Goal: Task Accomplishment & Management: Use online tool/utility

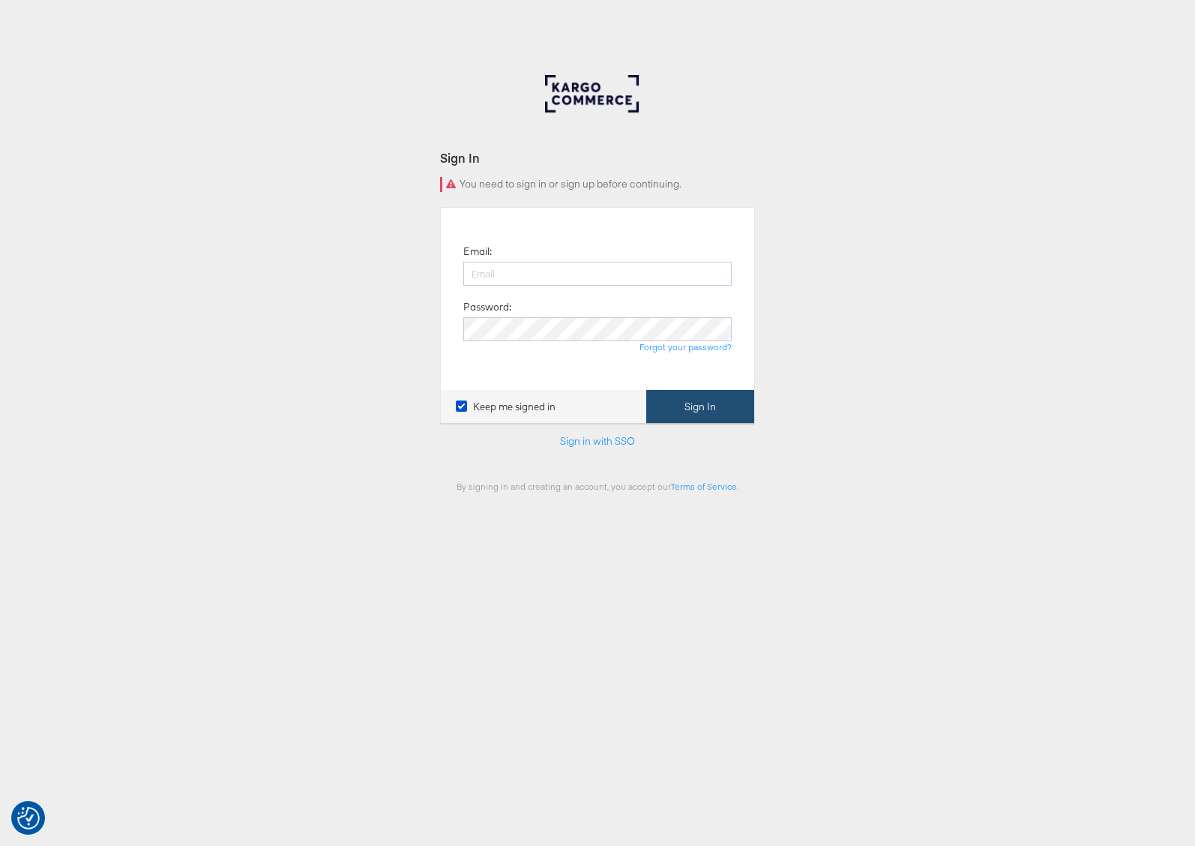
type input "[PERSON_NAME][EMAIL_ADDRESS][PERSON_NAME][DOMAIN_NAME]"
click at [688, 409] on button "Sign In" at bounding box center [700, 407] width 108 height 34
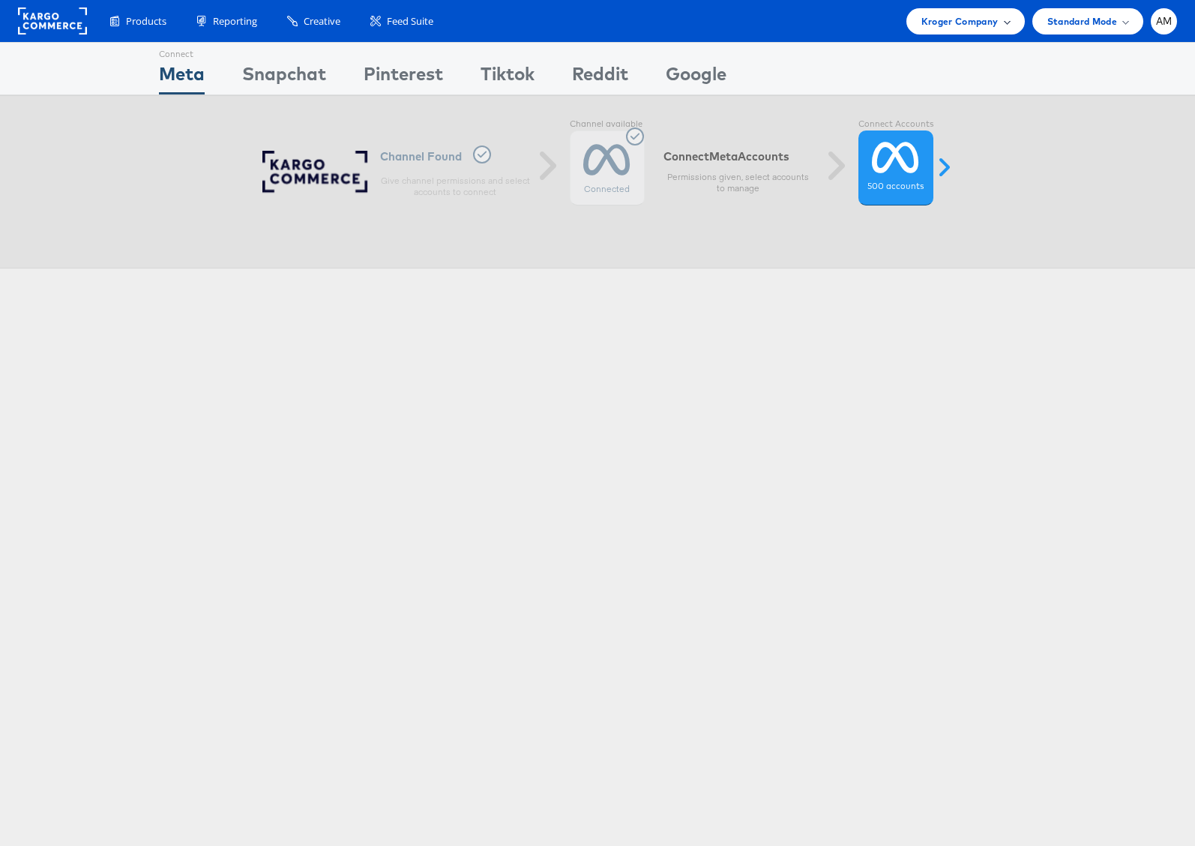
click at [962, 25] on span "Kroger Company" at bounding box center [960, 21] width 77 height 16
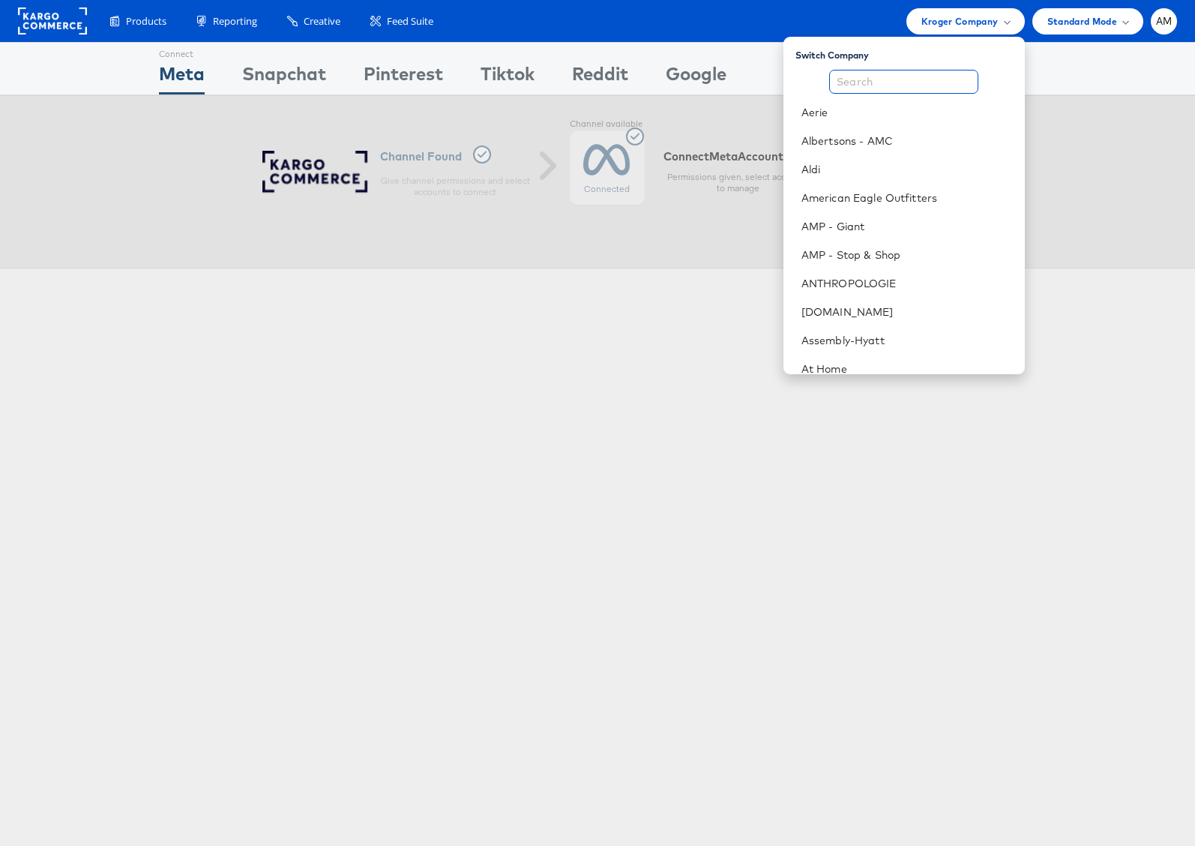
click at [917, 82] on input "text" at bounding box center [903, 82] width 149 height 24
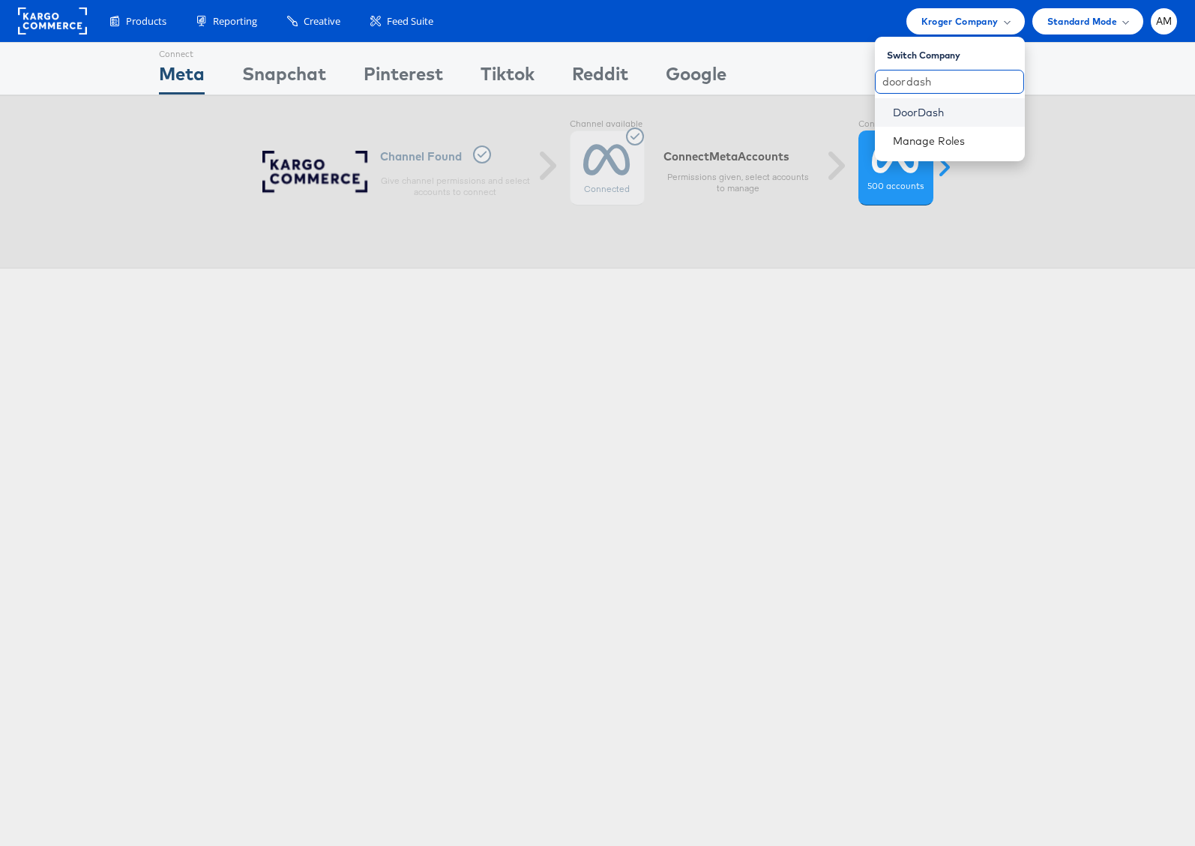
type input "doordash"
click at [914, 114] on link "DoorDash" at bounding box center [953, 112] width 120 height 15
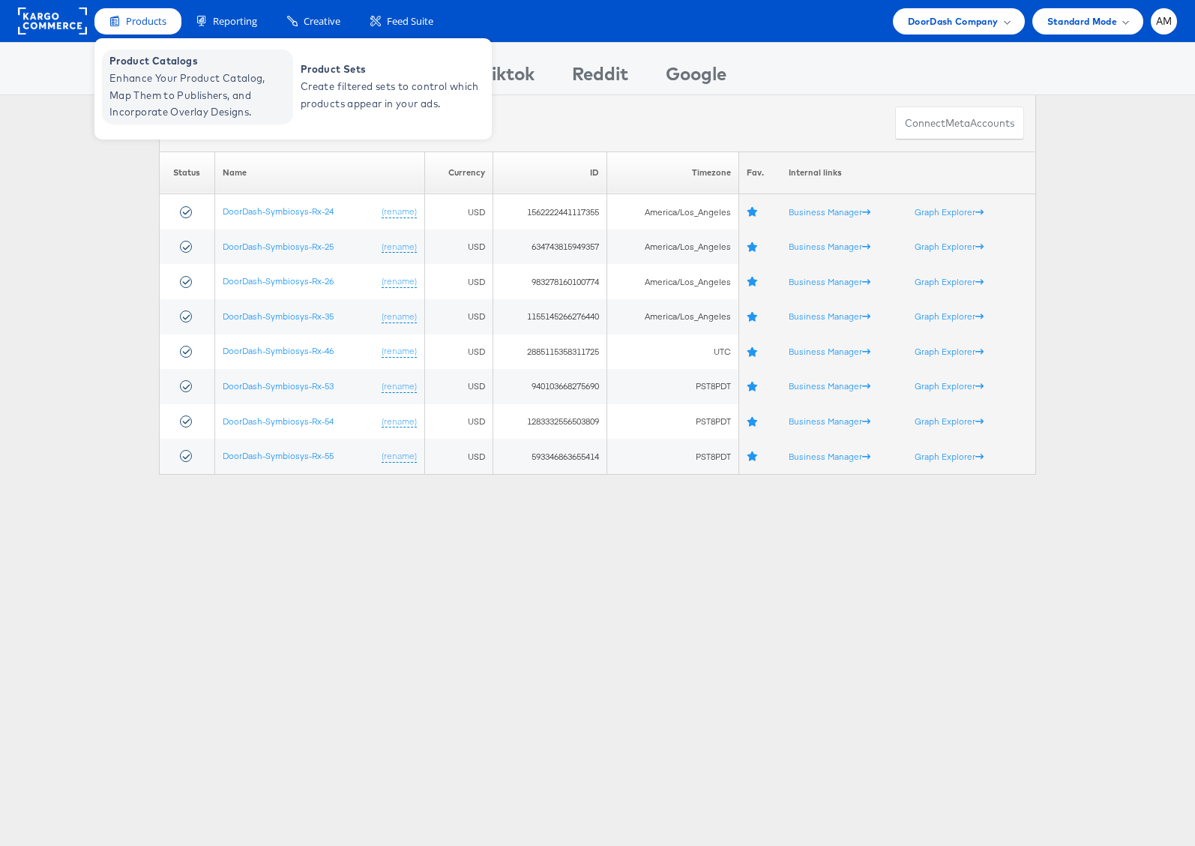
click at [166, 64] on span "Product Catalogs" at bounding box center [199, 60] width 180 height 17
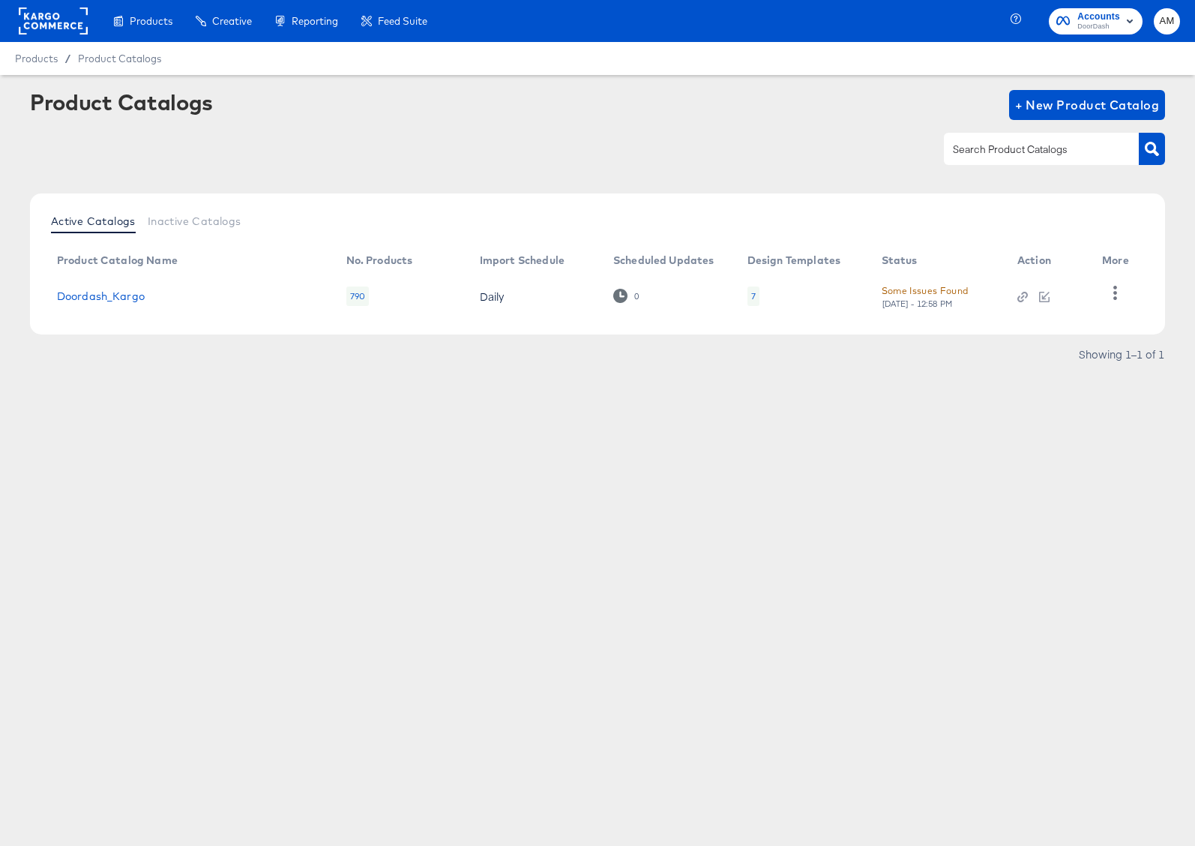
click at [145, 293] on div "Doordash_Kargo" at bounding box center [186, 296] width 259 height 12
click at [118, 296] on link "Doordash_Kargo" at bounding box center [101, 296] width 88 height 12
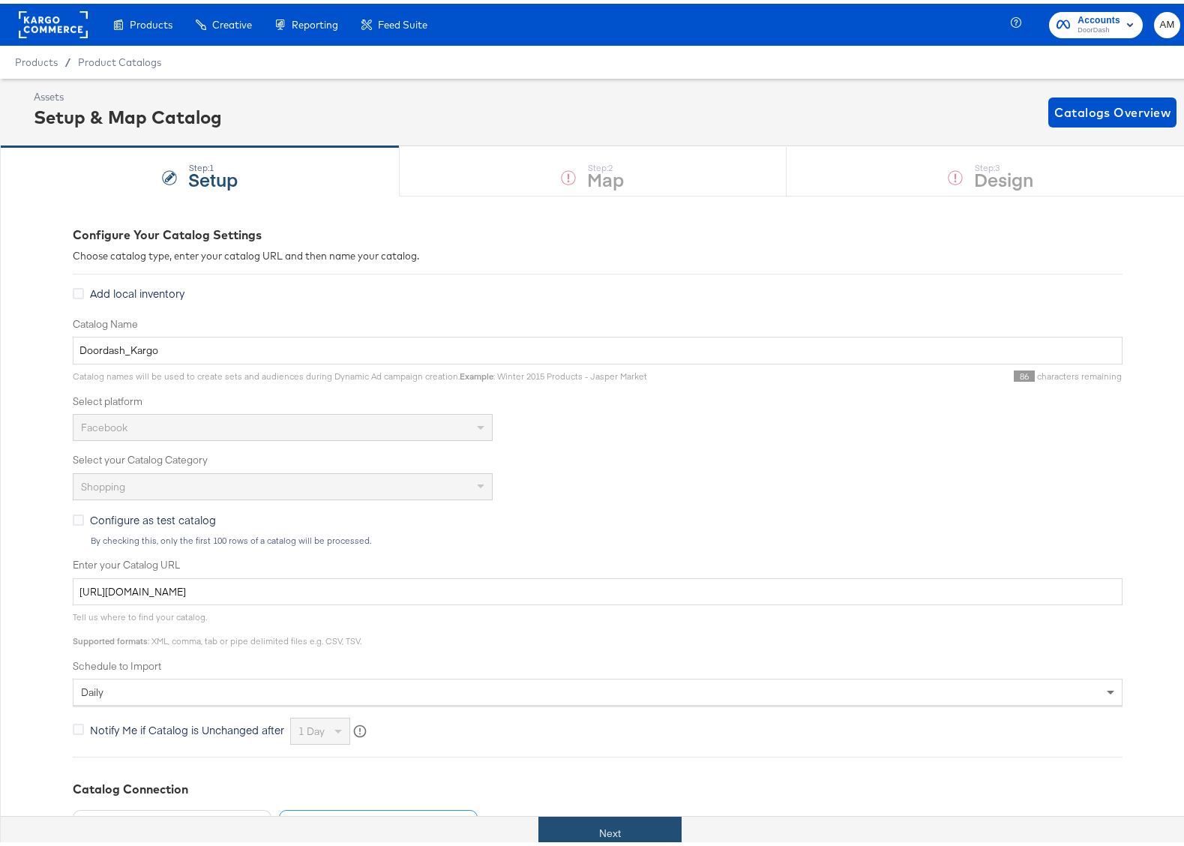
click at [603, 831] on button "Next" at bounding box center [609, 830] width 143 height 34
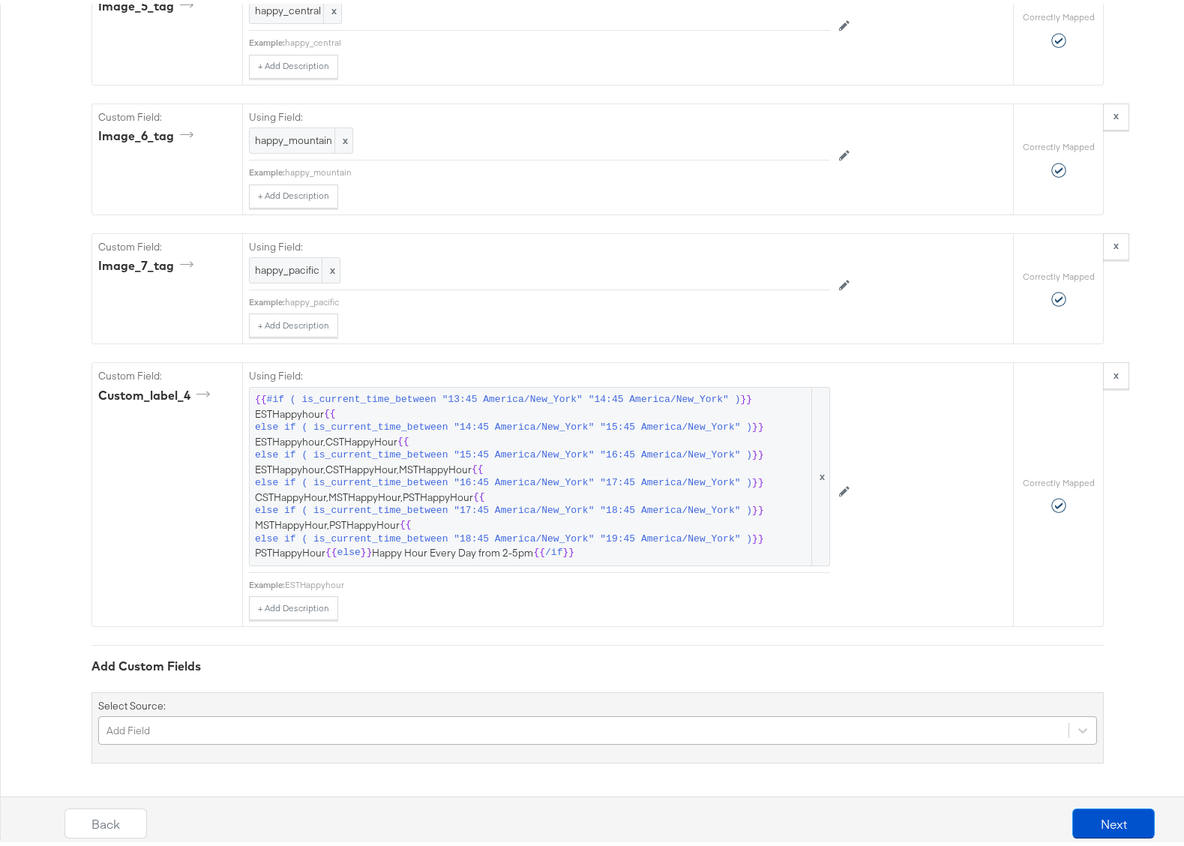
click at [175, 721] on div "Add Field" at bounding box center [597, 726] width 999 height 28
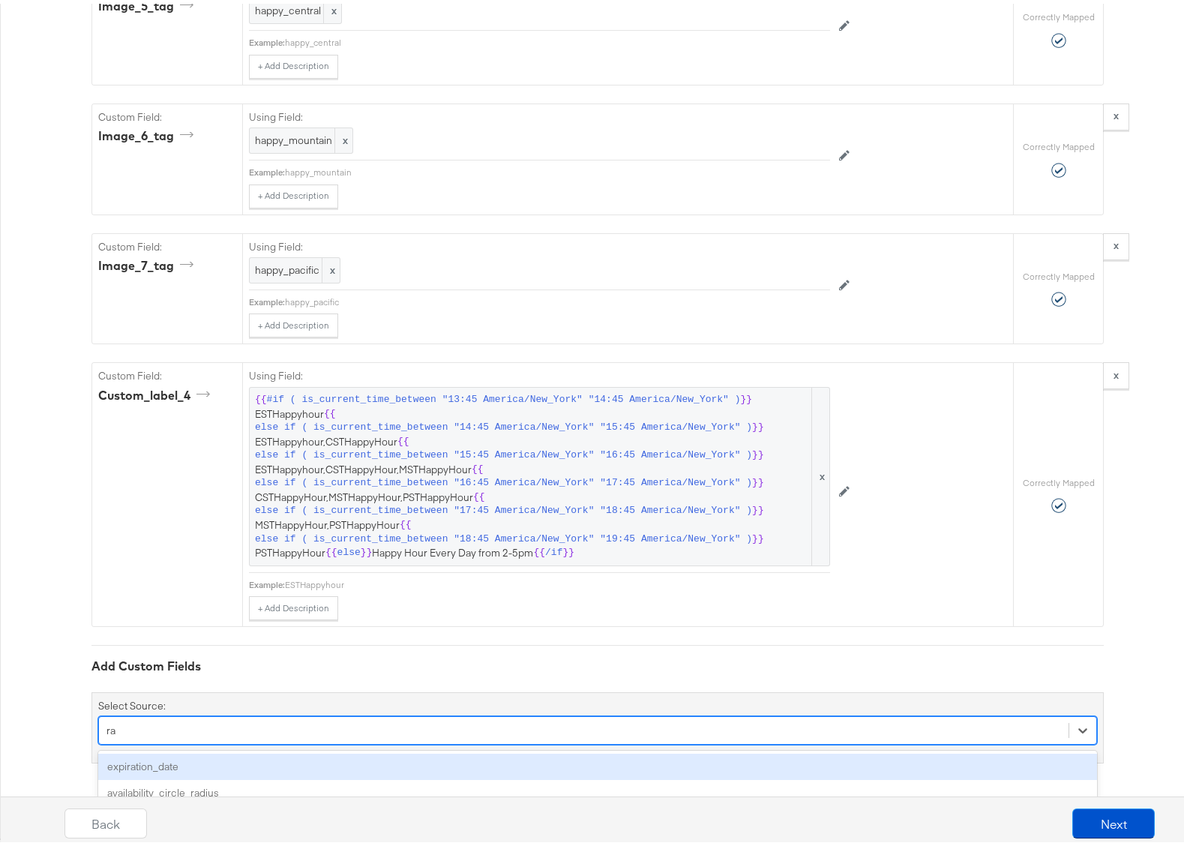
scroll to position [3241, 0]
type input "rad"
click at [181, 763] on div "availability_circle_radius" at bounding box center [597, 763] width 999 height 26
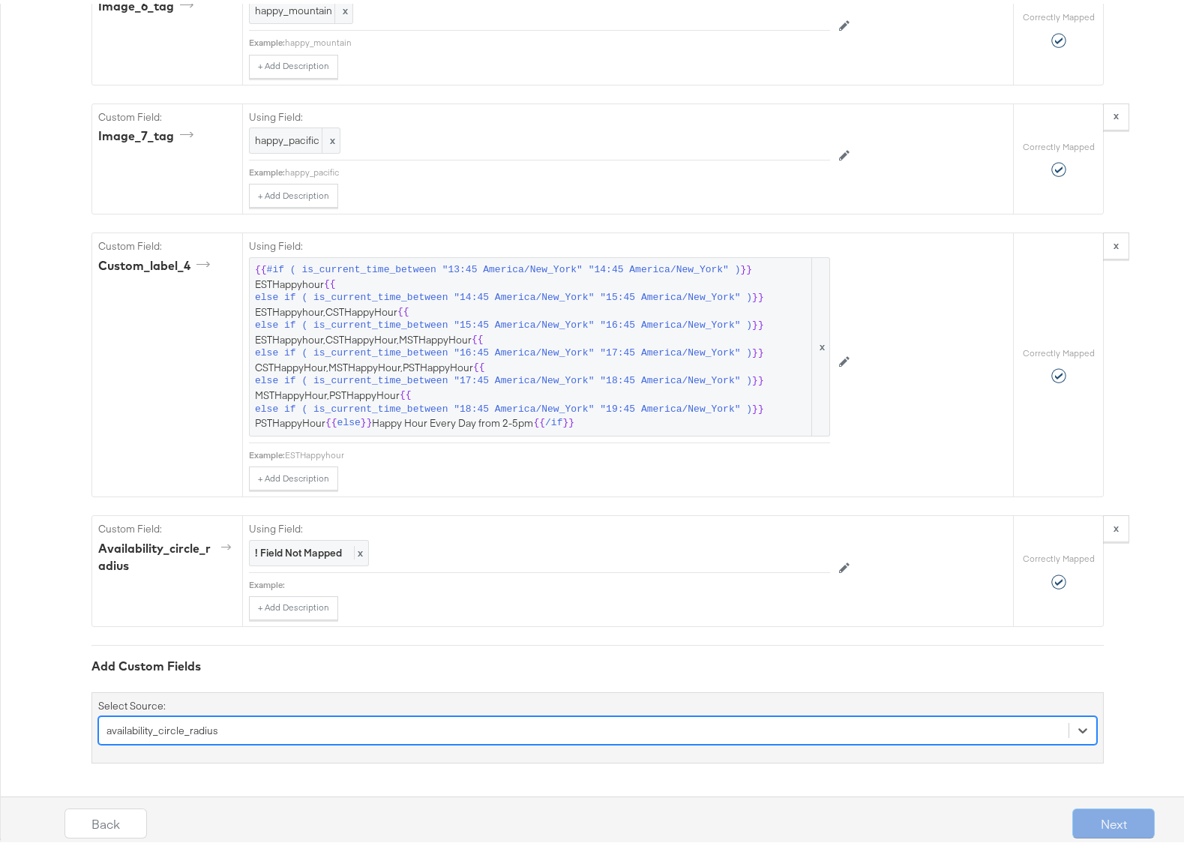
scroll to position [3370, 0]
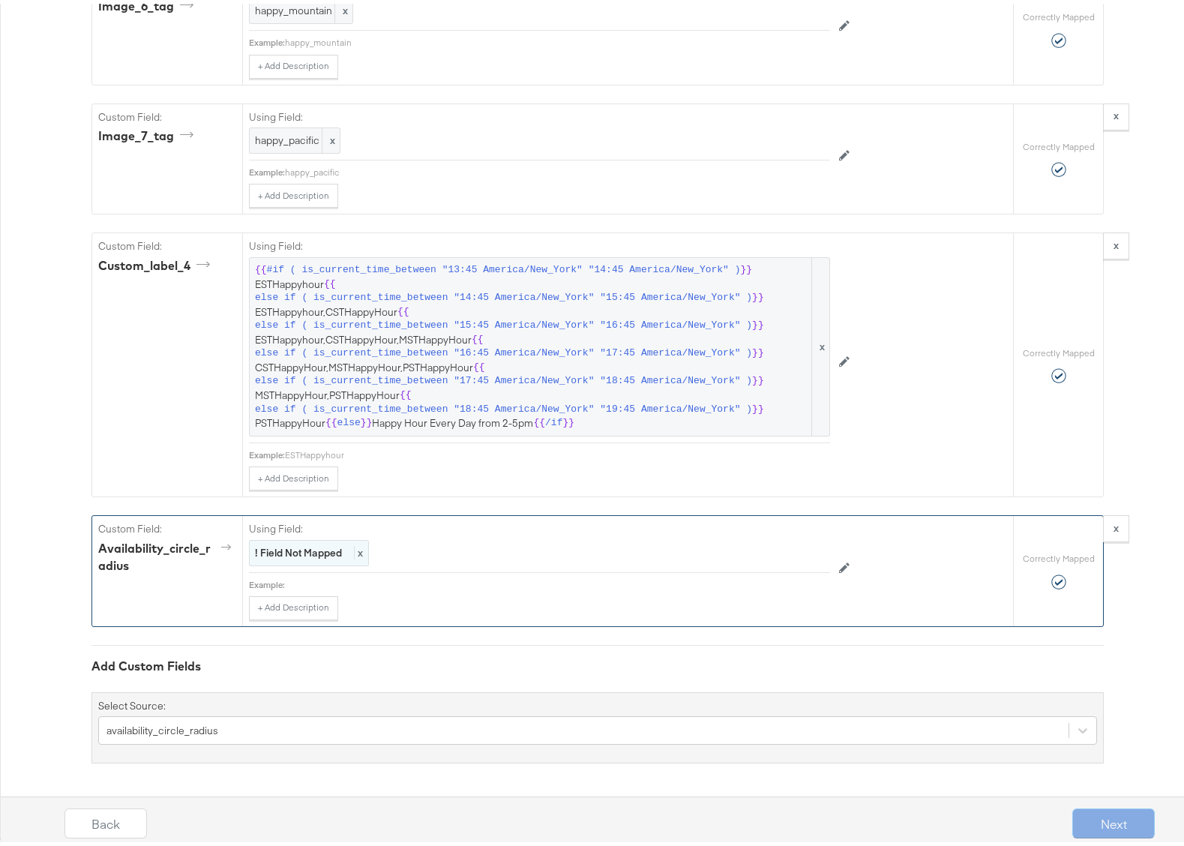
click at [298, 553] on strong "! Field Not Mapped" at bounding box center [298, 548] width 87 height 13
click at [780, 550] on div at bounding box center [796, 549] width 56 height 22
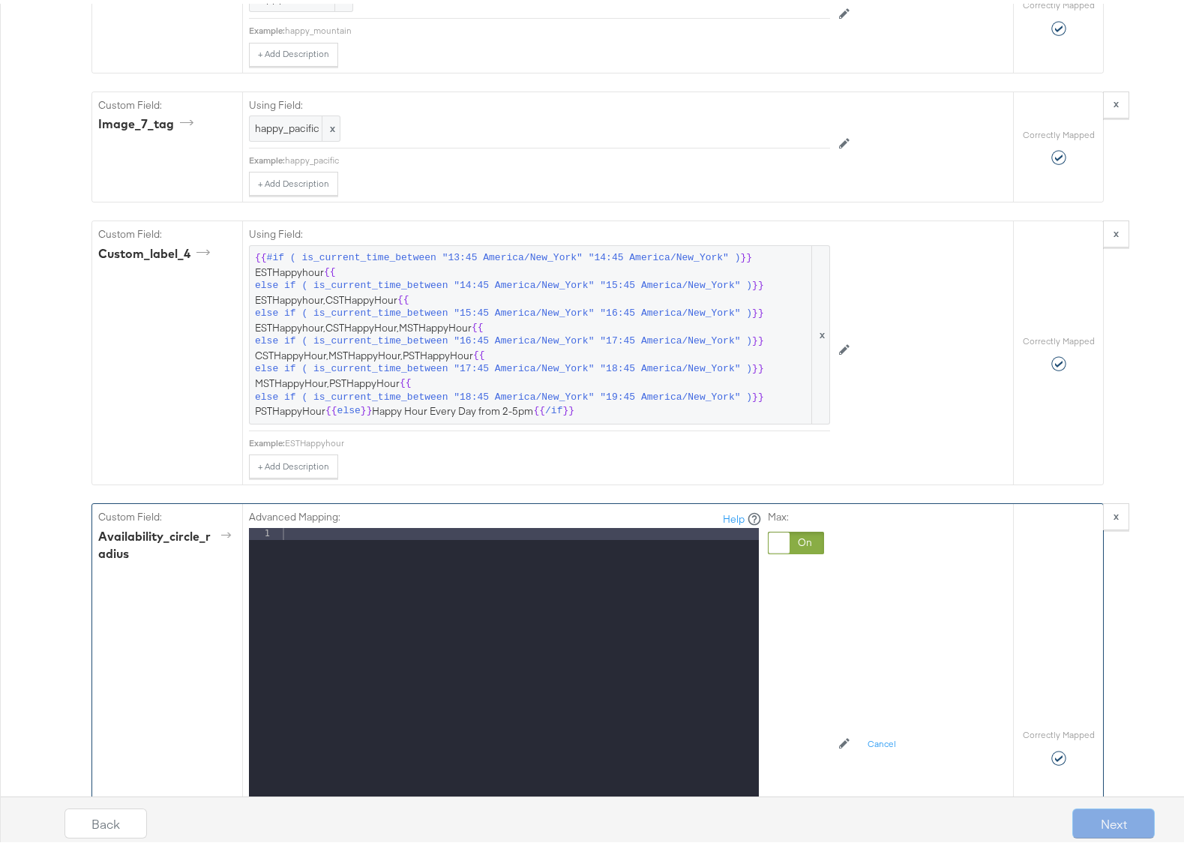
click at [342, 548] on div at bounding box center [519, 723] width 479 height 399
click at [847, 638] on div "Advanced Mapping: Help 1 40 XXXXXXXXXXXXXXXXXXXXXXXXXXXXXXXXXXXXXXXXXXXXXXXXXX …" at bounding box center [577, 740] width 656 height 480
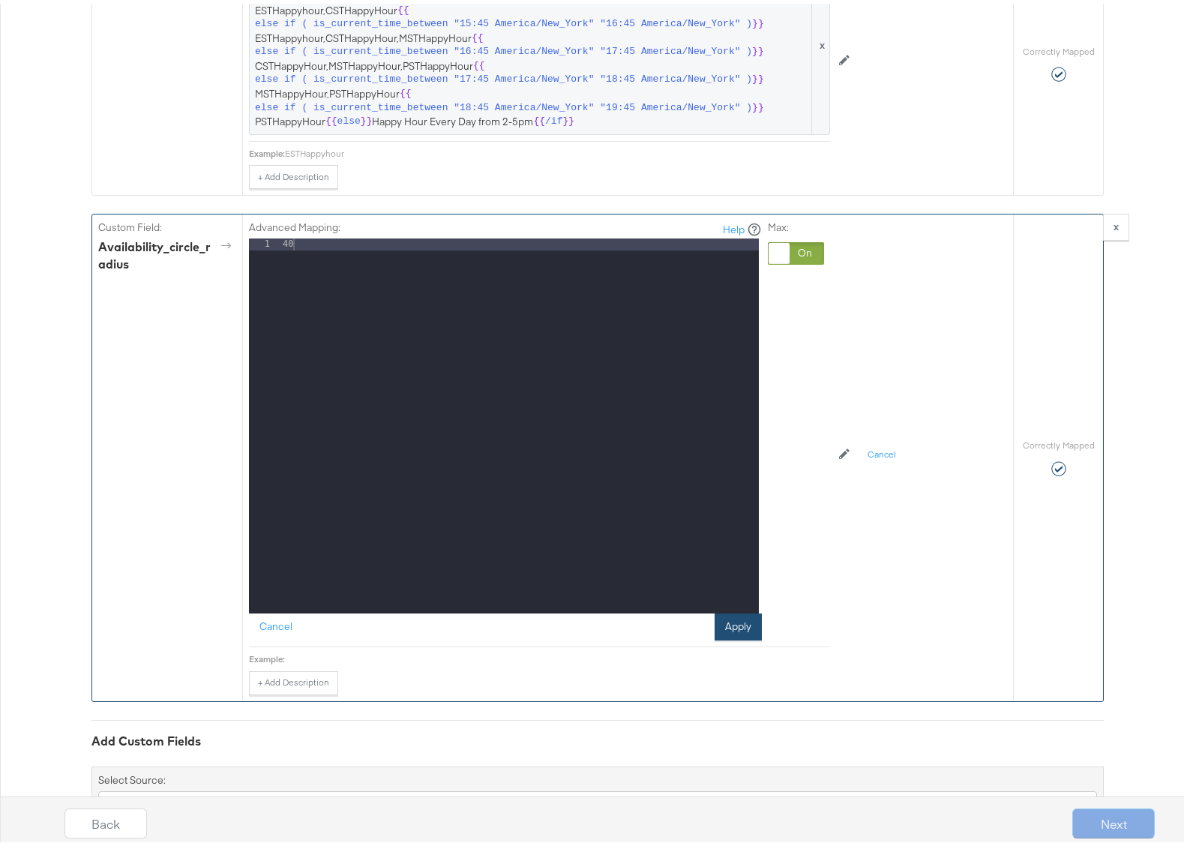
click at [733, 636] on button "Apply" at bounding box center [738, 623] width 47 height 27
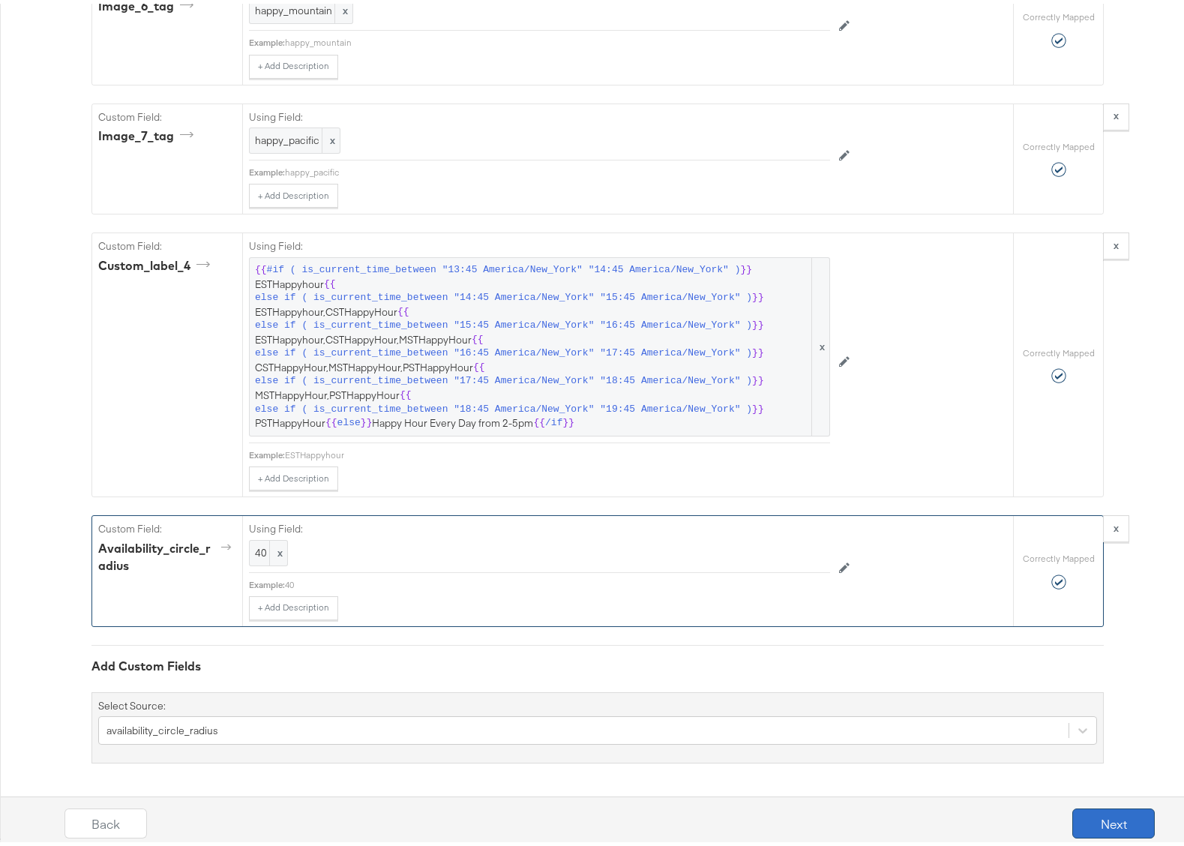
click at [1104, 817] on button "Next" at bounding box center [1113, 820] width 82 height 30
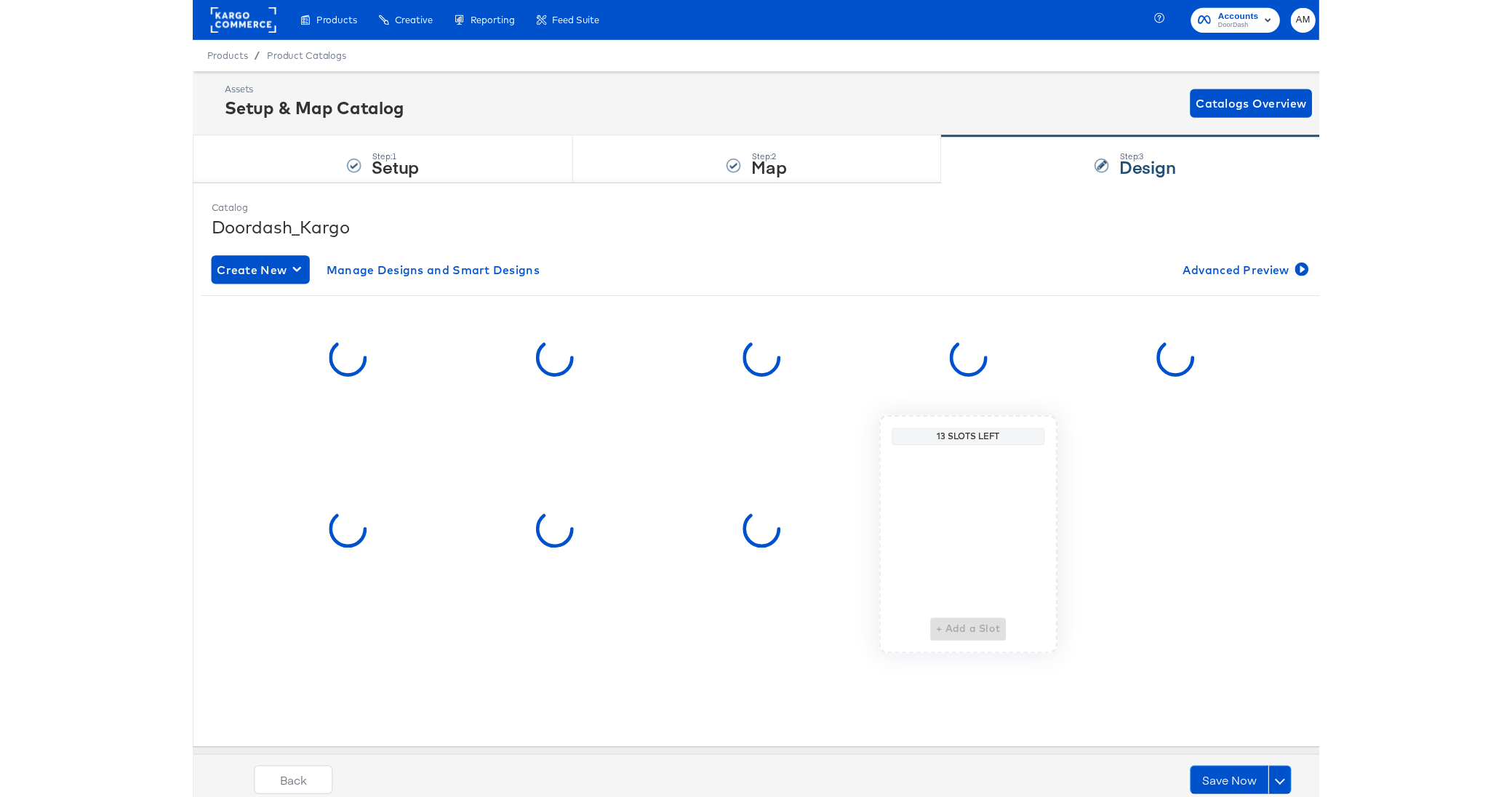
scroll to position [0, 0]
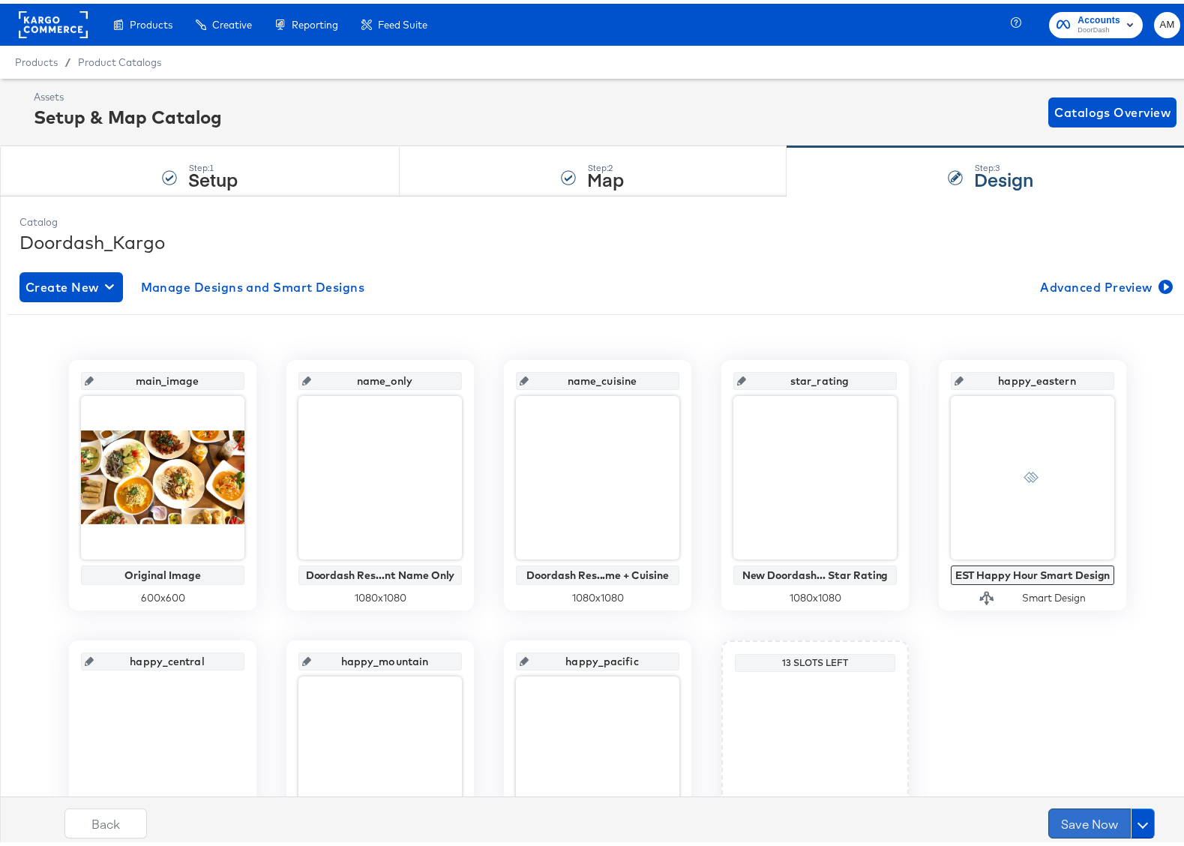
click at [1101, 818] on button "Save Now" at bounding box center [1089, 820] width 82 height 30
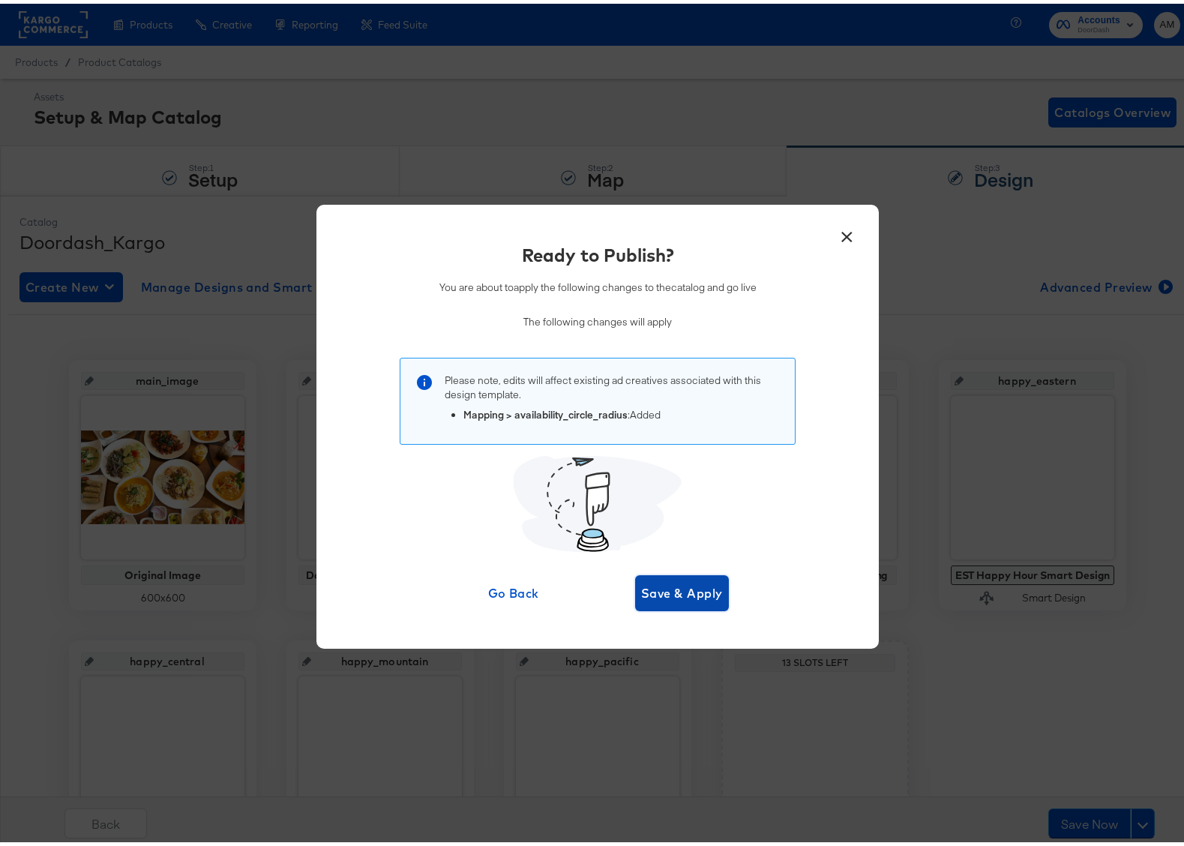
click at [682, 585] on span "Save & Apply" at bounding box center [682, 589] width 82 height 21
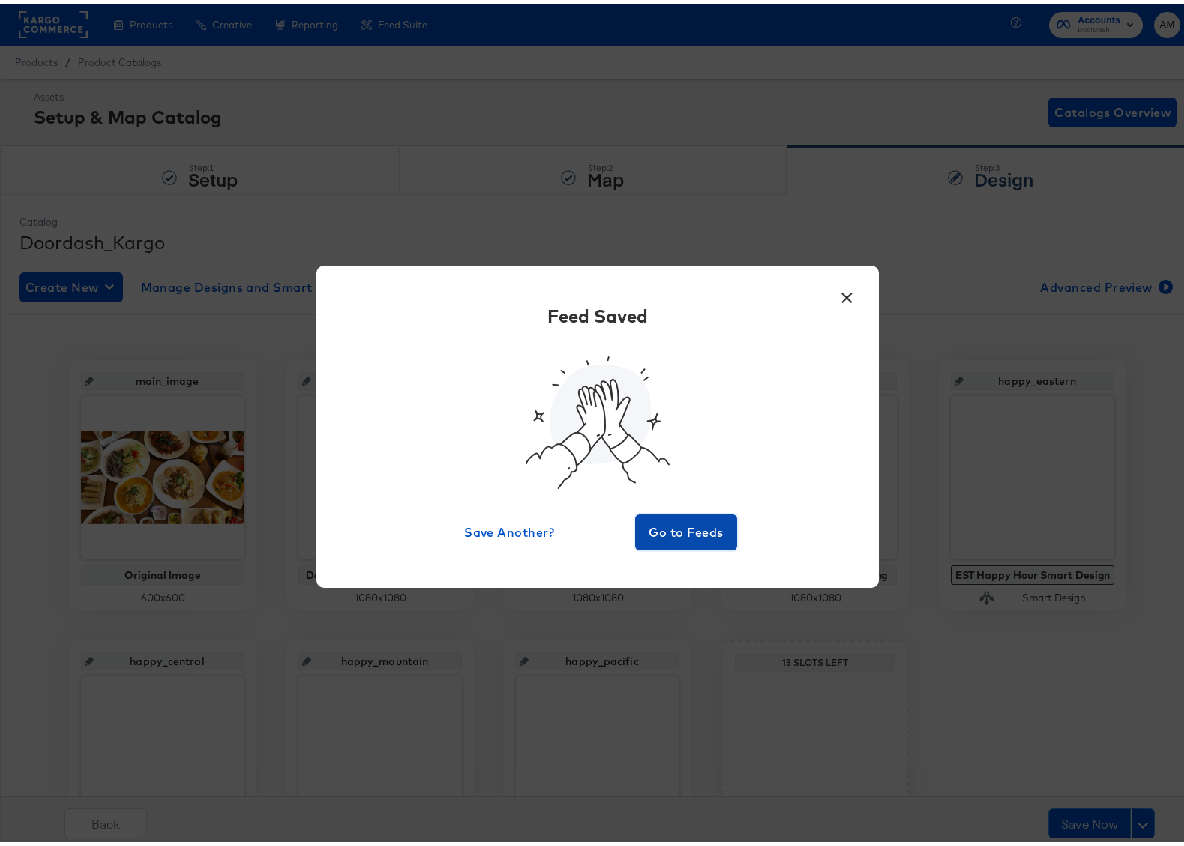
click at [670, 540] on button "Go to Feeds" at bounding box center [686, 529] width 102 height 36
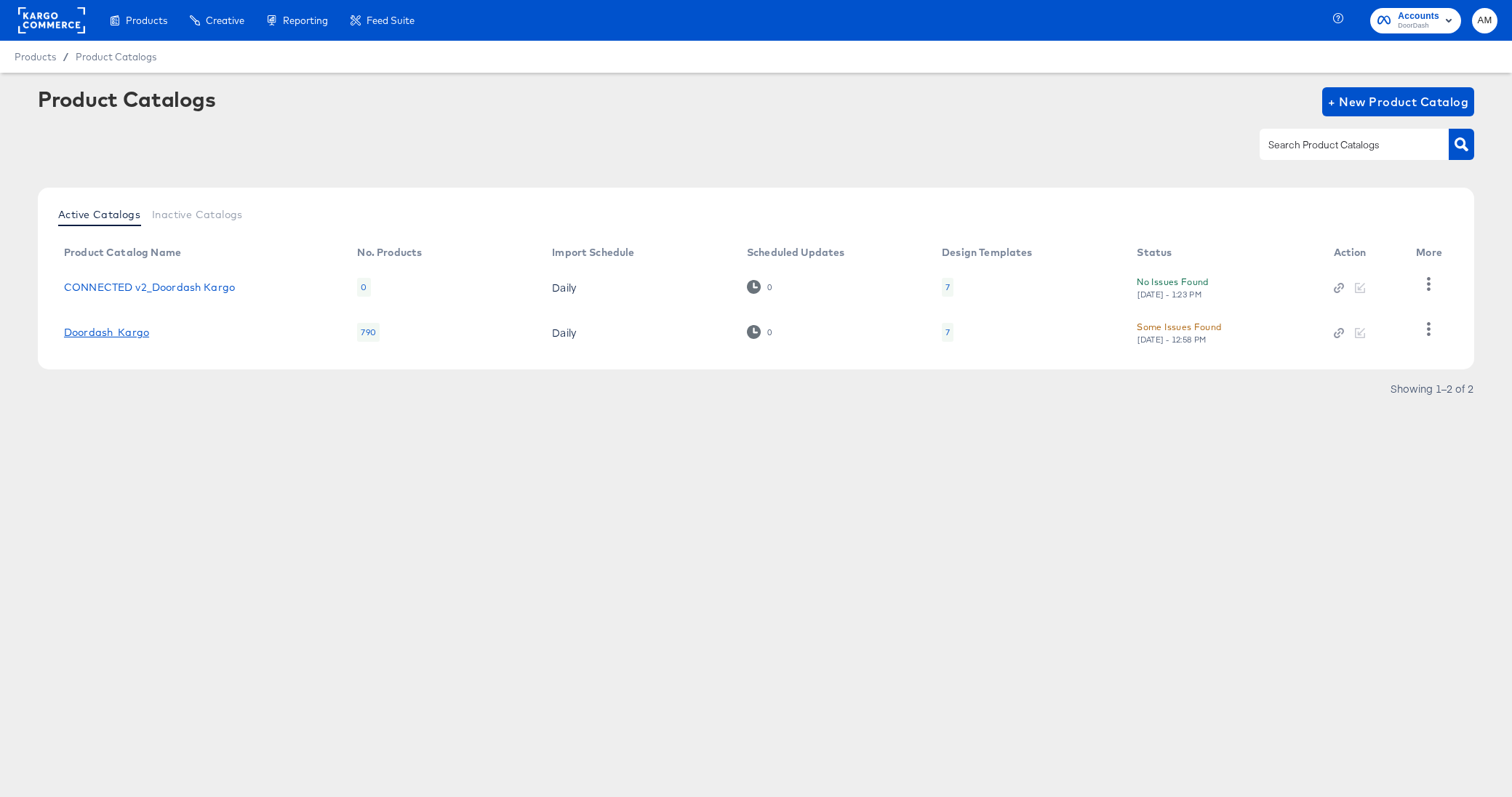
click at [128, 331] on link "Doordash_Kargo" at bounding box center [107, 333] width 85 height 12
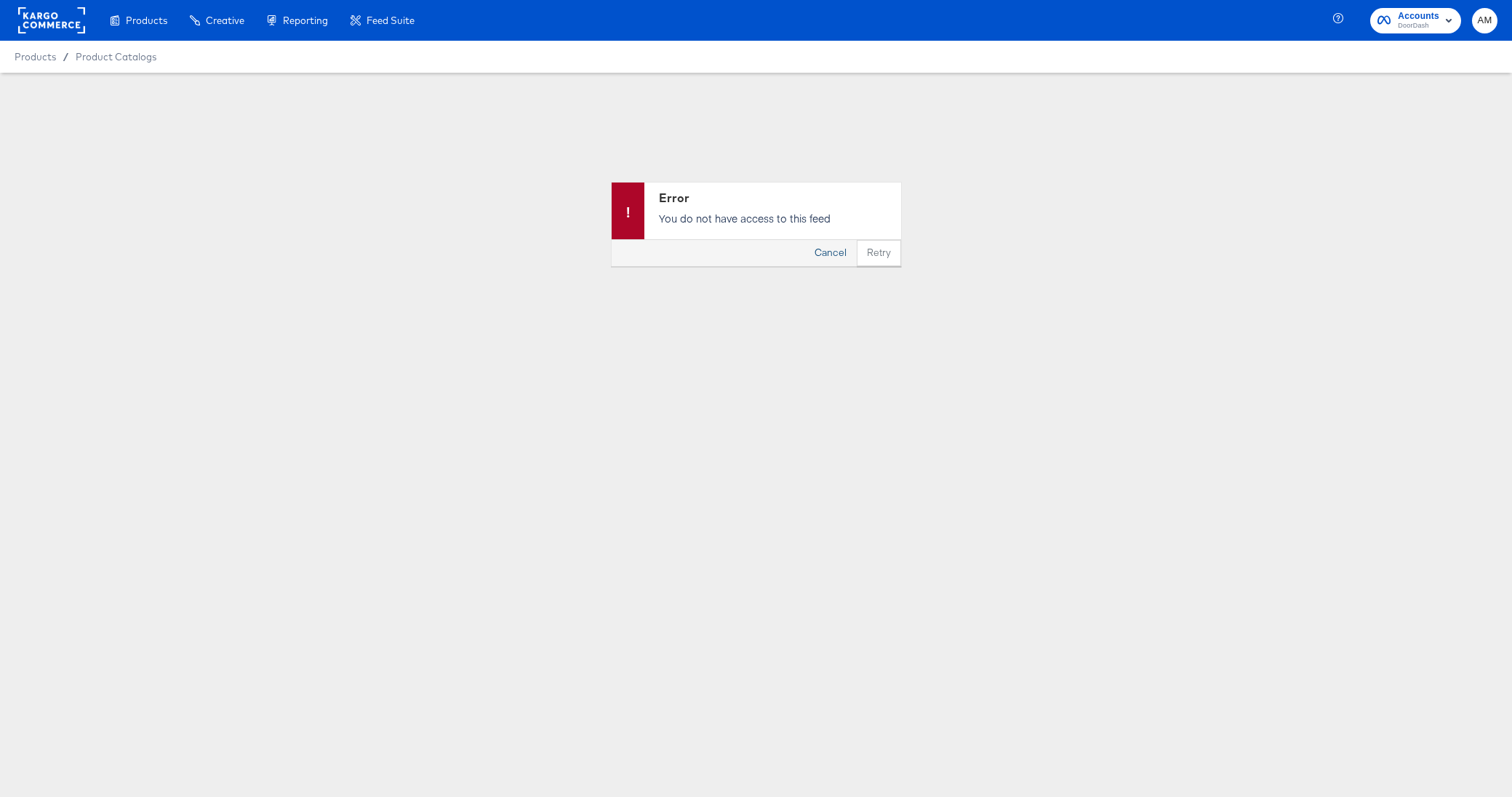
click at [833, 252] on button "Cancel" at bounding box center [830, 252] width 52 height 26
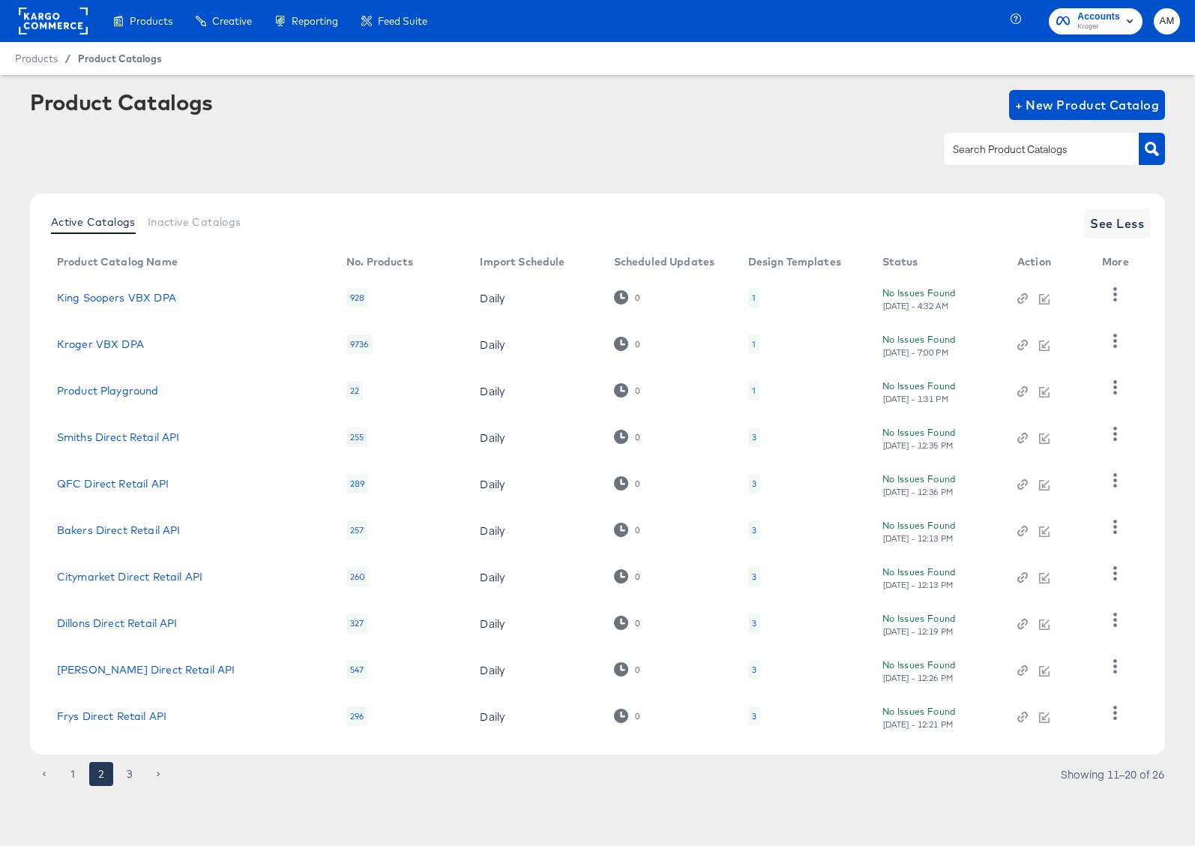
click at [132, 58] on span "Product Catalogs" at bounding box center [120, 58] width 84 height 12
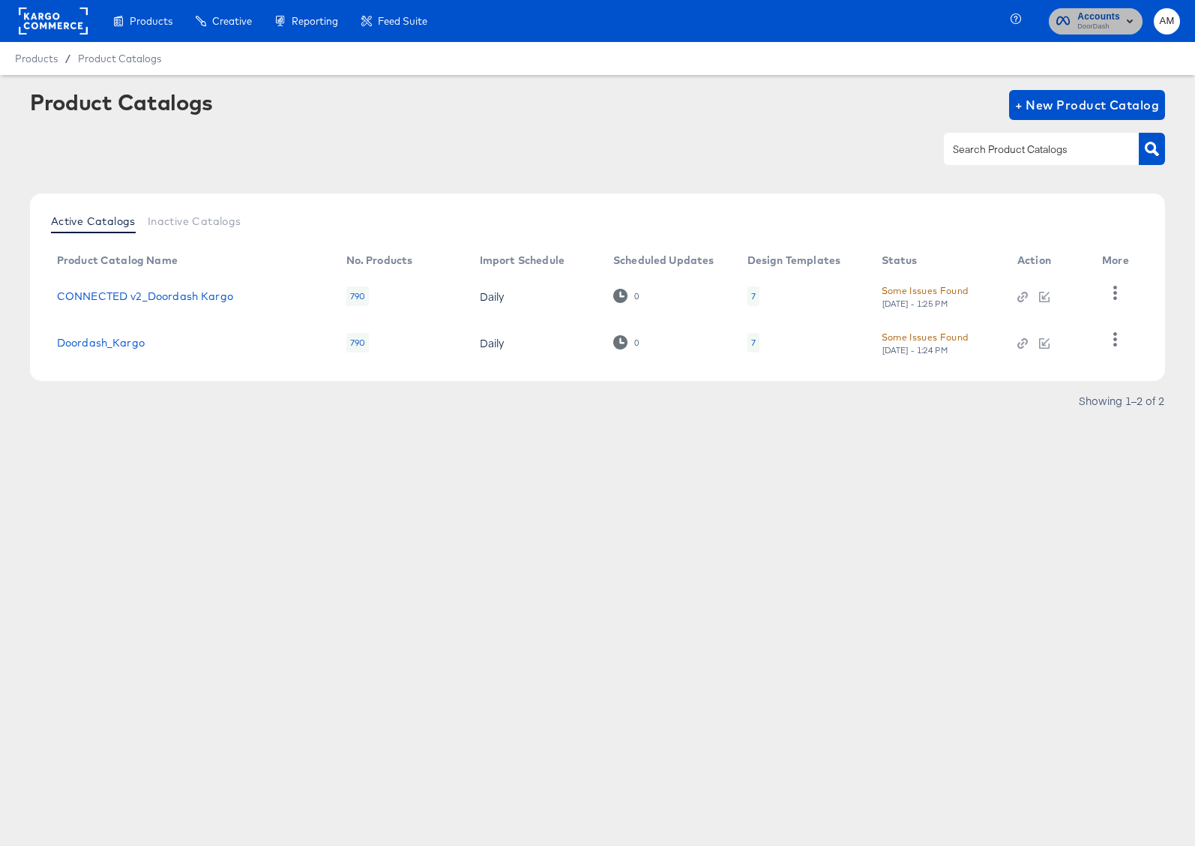
click at [1101, 23] on span "DoorDash" at bounding box center [1098, 27] width 43 height 12
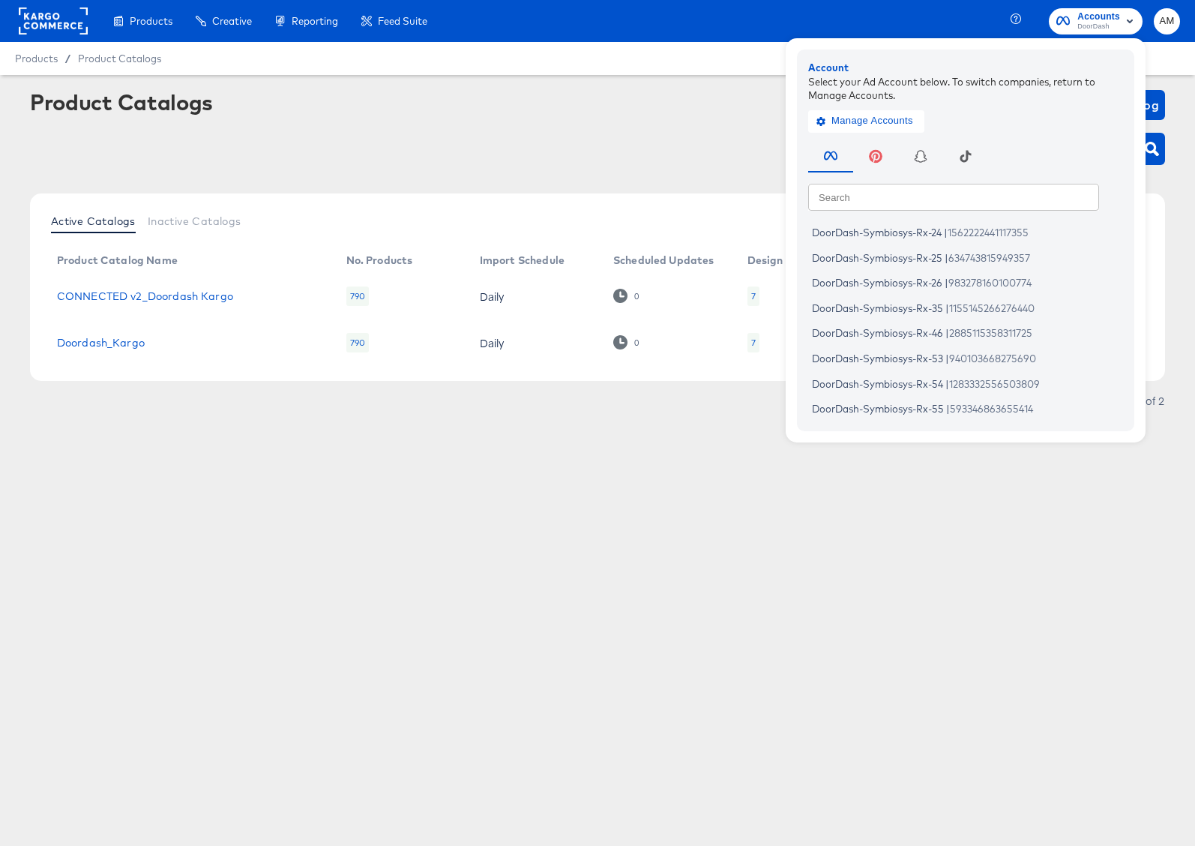
click at [37, 28] on rect at bounding box center [53, 20] width 69 height 27
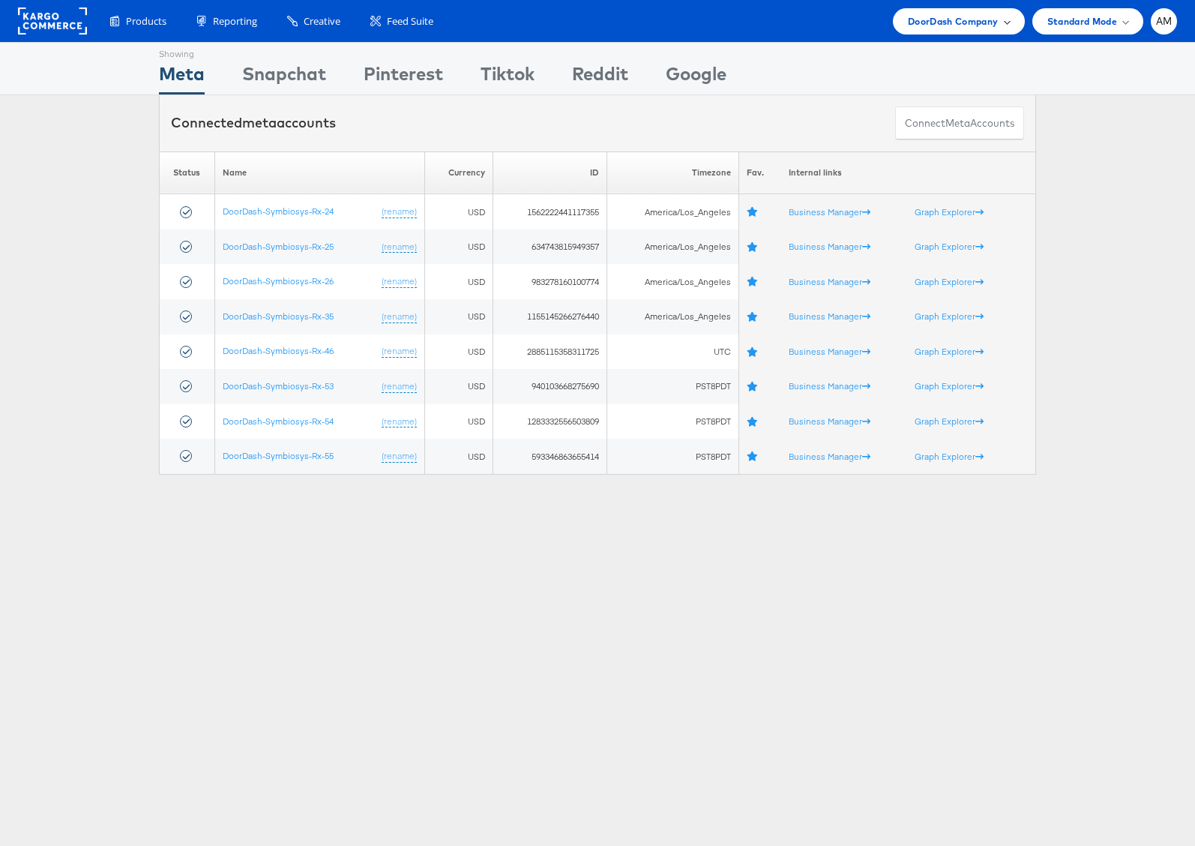
click at [963, 22] on span "DoorDash Company" at bounding box center [953, 21] width 91 height 16
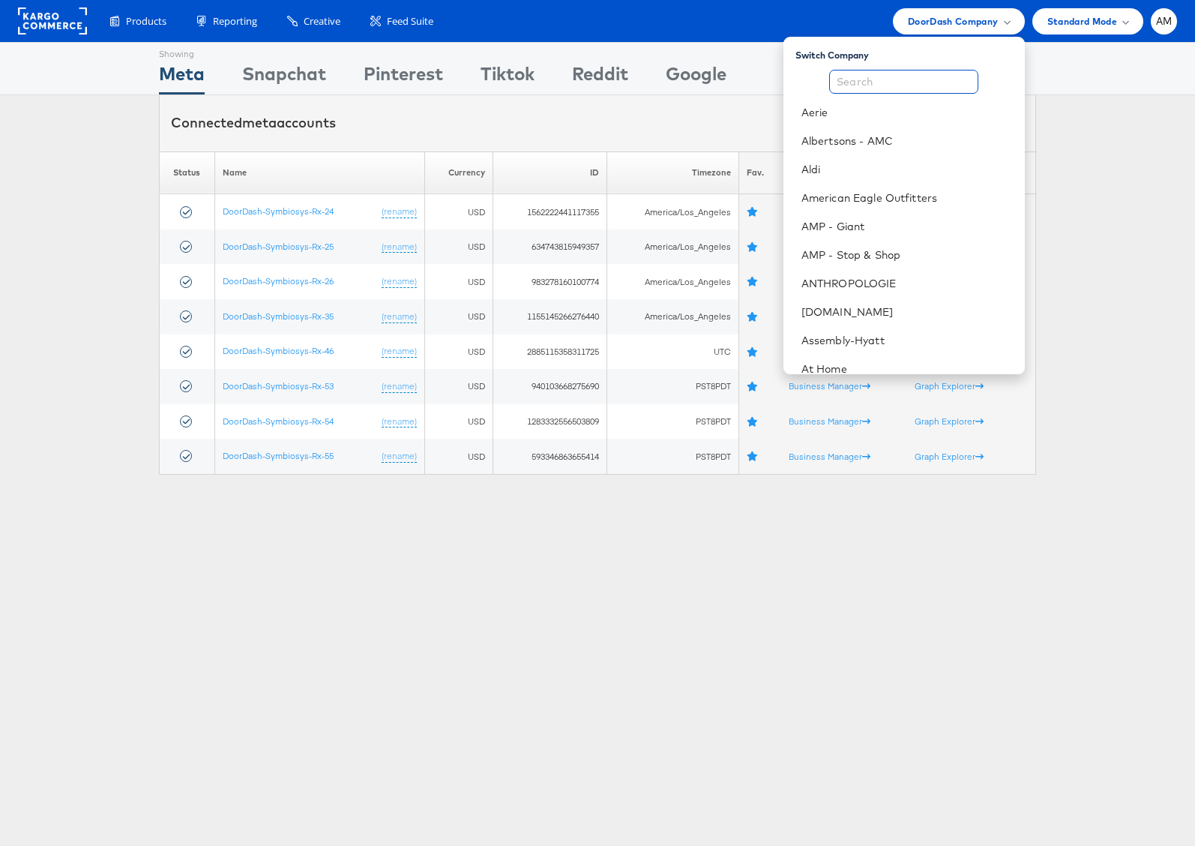
click at [912, 79] on input "text" at bounding box center [903, 82] width 149 height 24
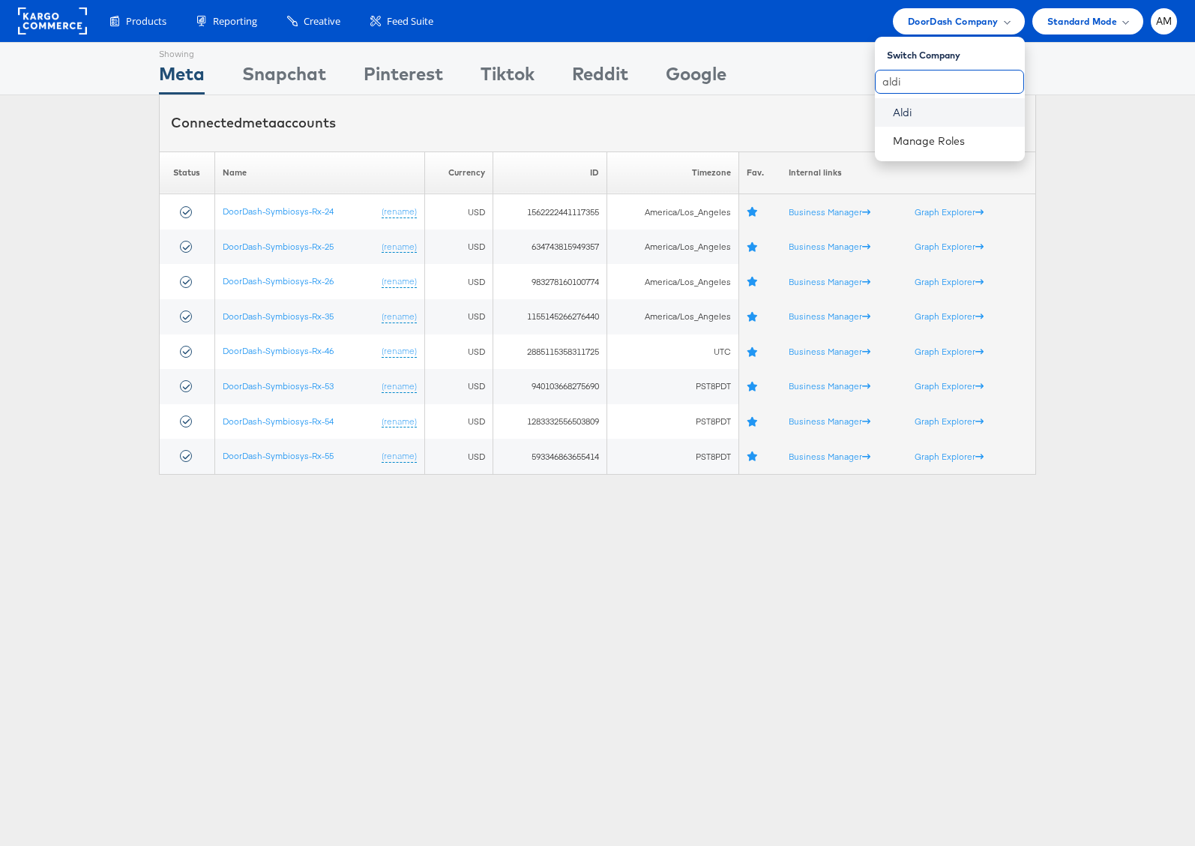
type input "aldi"
click at [916, 113] on link "Aldi" at bounding box center [953, 112] width 120 height 15
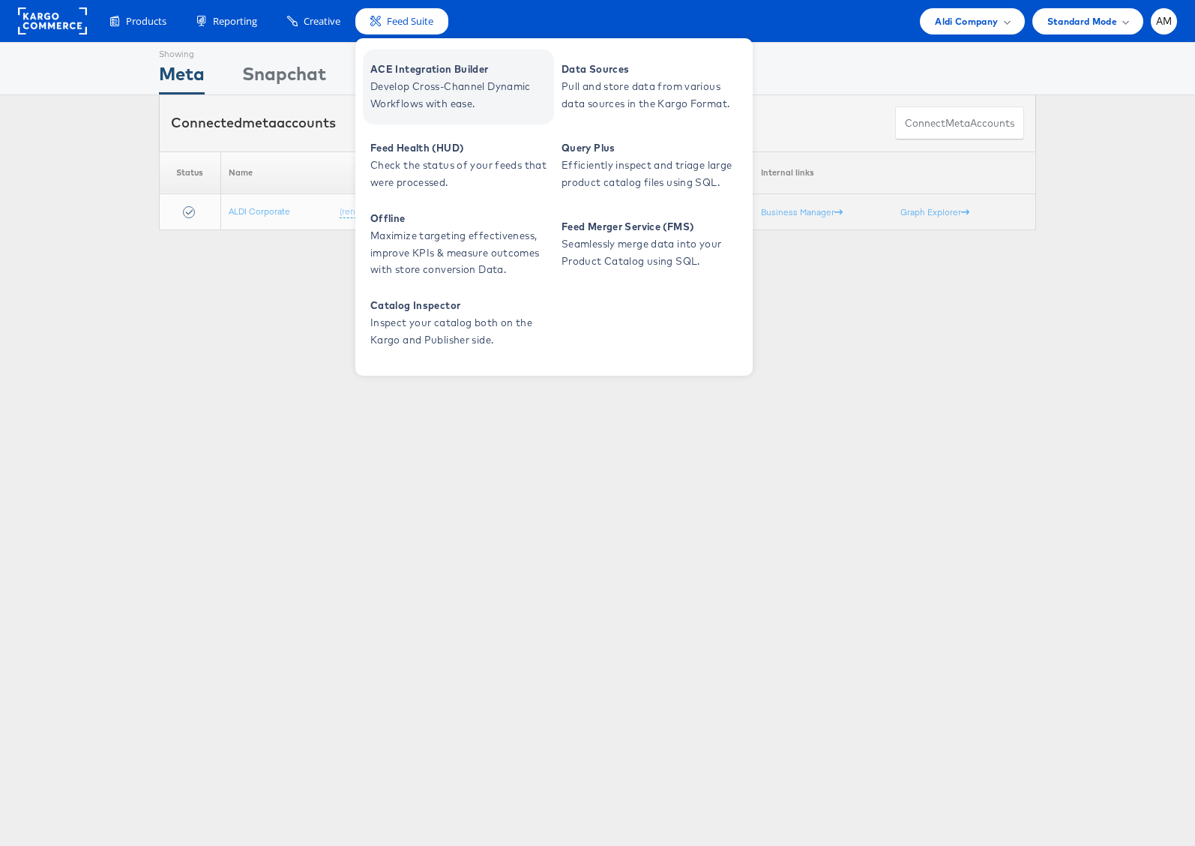
click at [406, 89] on span "Develop Cross-Channel Dynamic Workflows with ease." at bounding box center [460, 95] width 180 height 34
